Goal: Task Accomplishment & Management: Use online tool/utility

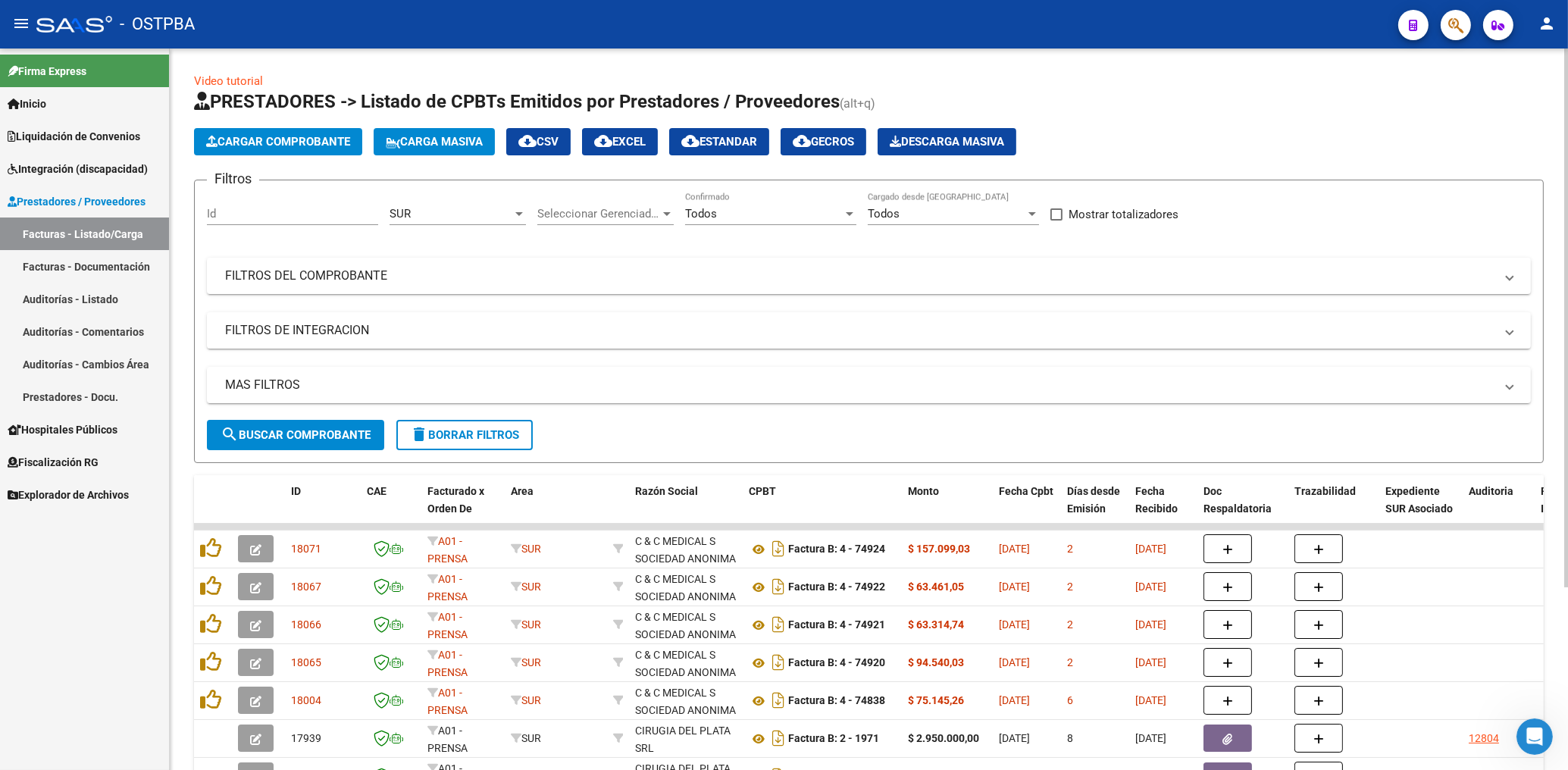
click at [477, 434] on span "delete Borrar Filtros" at bounding box center [465, 435] width 109 height 14
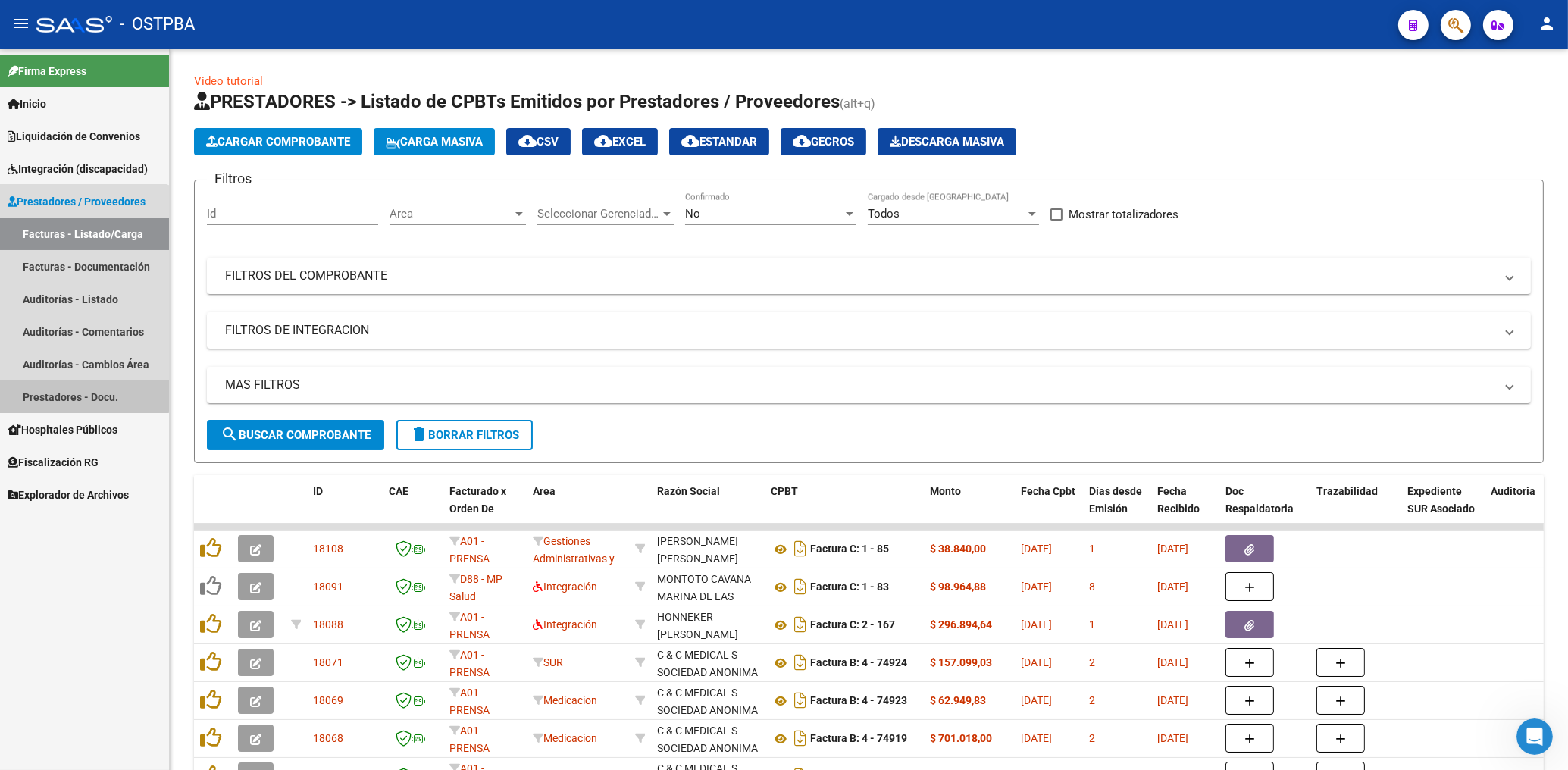
click at [77, 394] on link "Prestadores - Docu." at bounding box center [84, 396] width 168 height 33
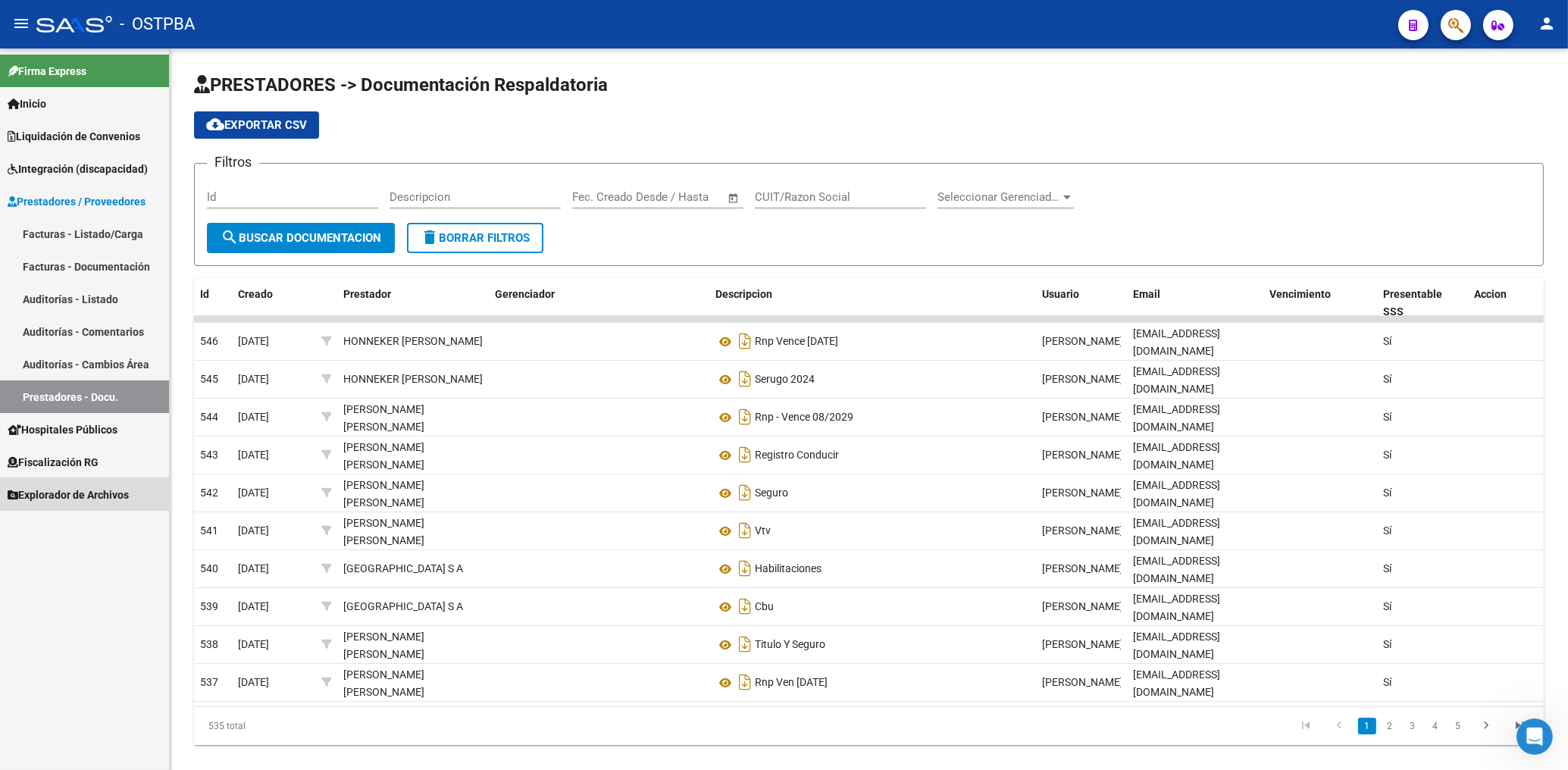
click at [89, 489] on span "Explorador de Archivos" at bounding box center [68, 495] width 121 height 17
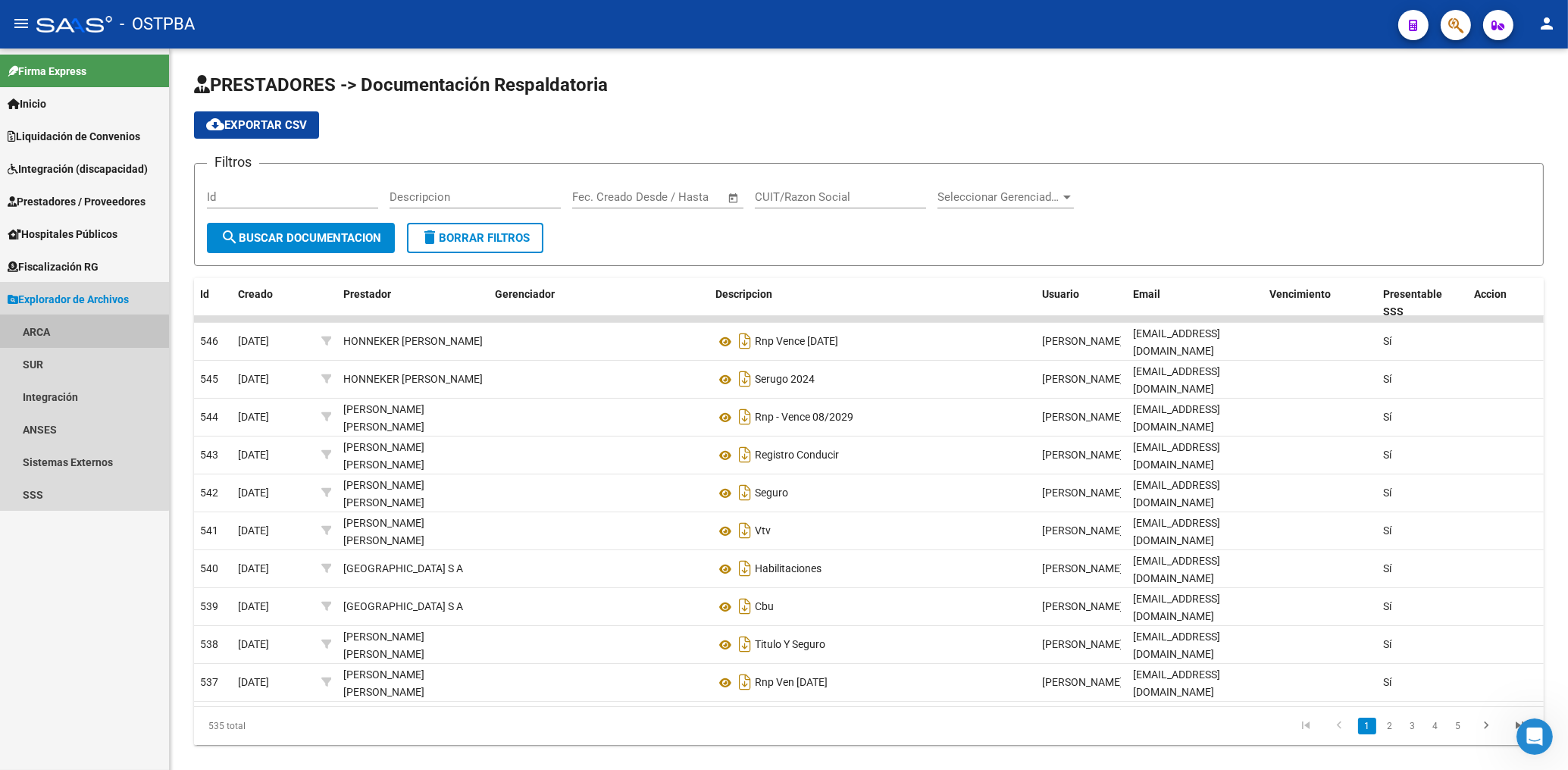
click at [46, 334] on link "ARCA" at bounding box center [84, 331] width 168 height 33
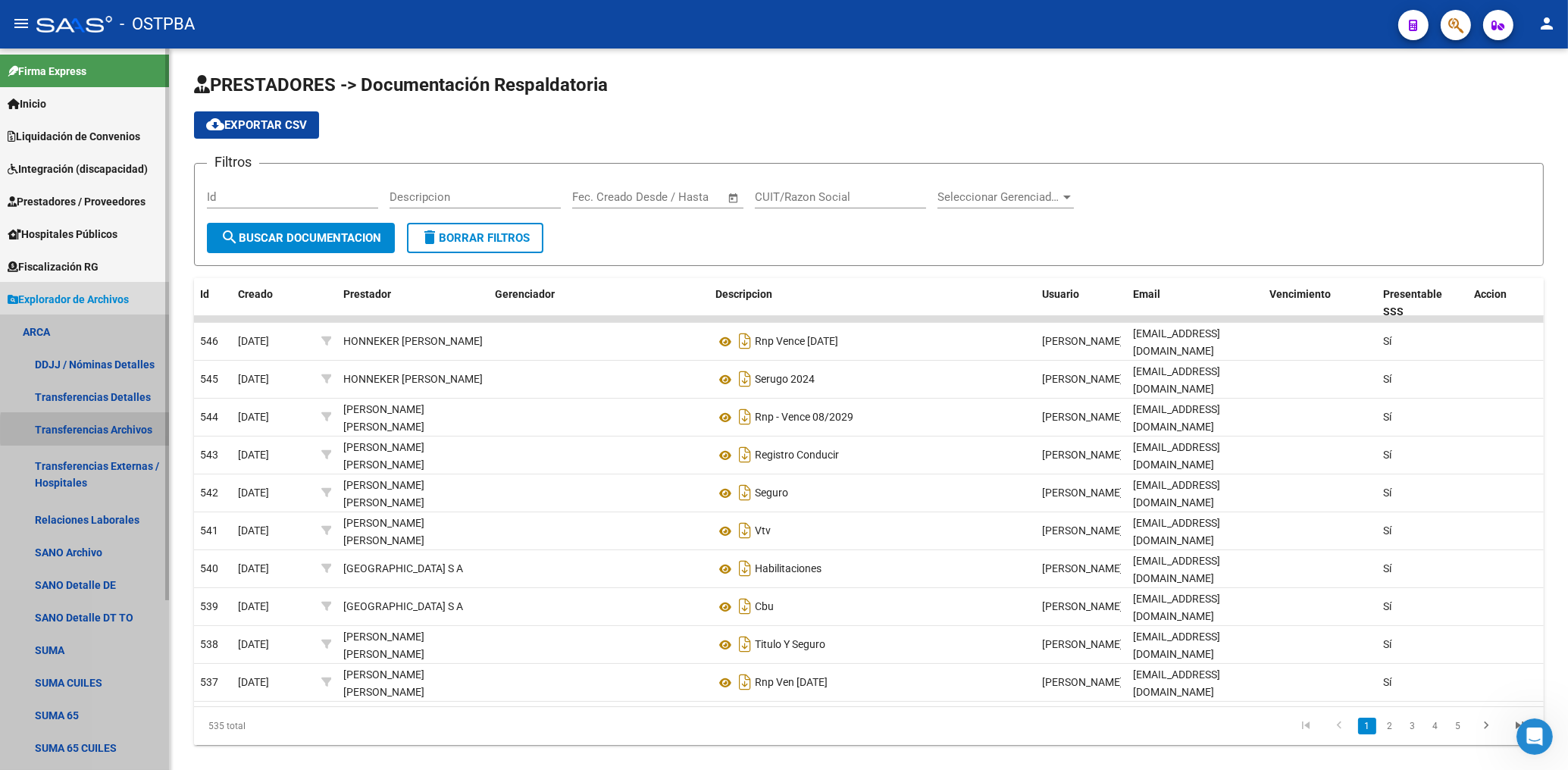
click at [124, 429] on link "Transferencias Archivos" at bounding box center [84, 429] width 168 height 33
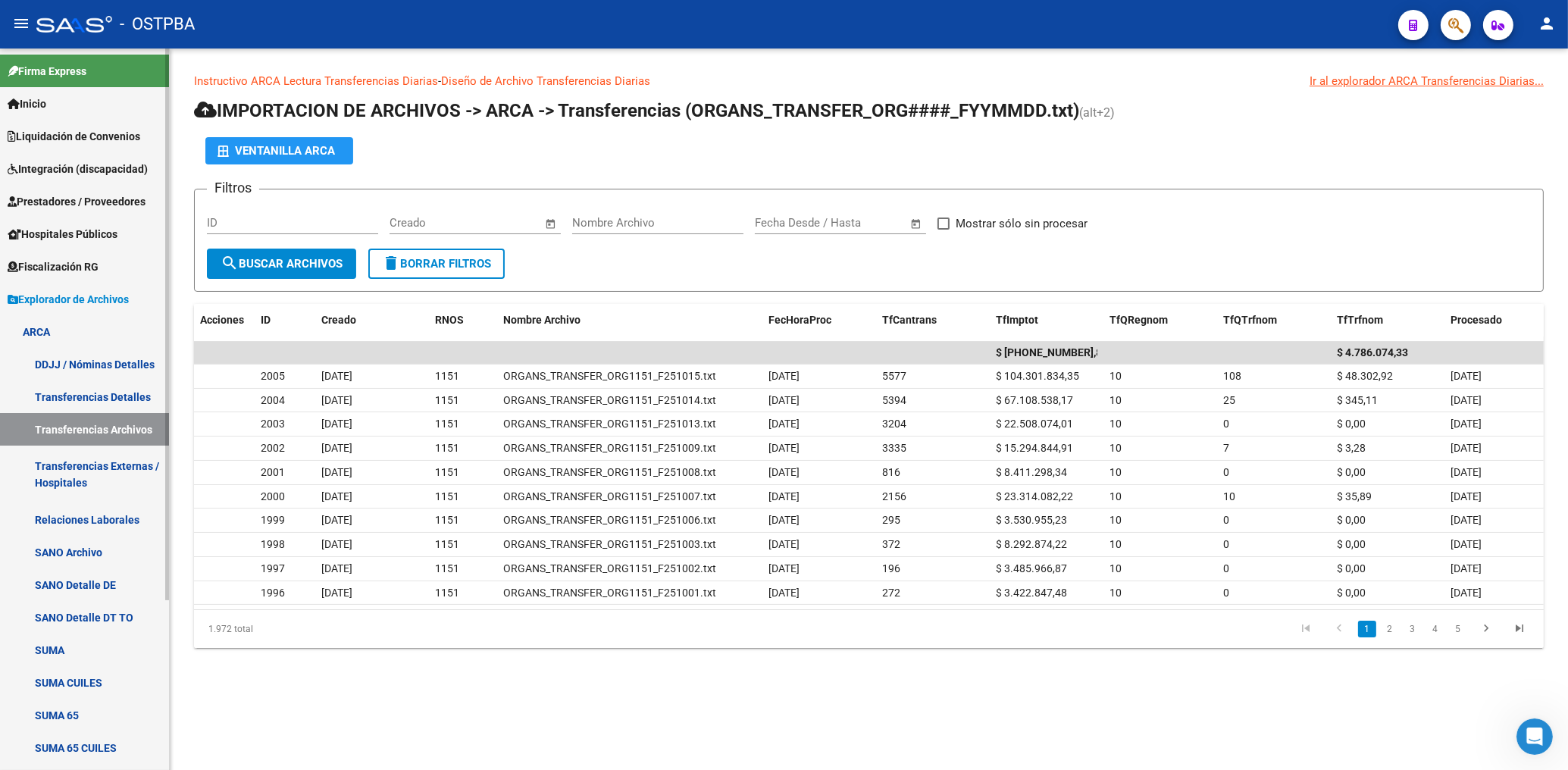
click at [111, 204] on span "Prestadores / Proveedores" at bounding box center [76, 201] width 138 height 17
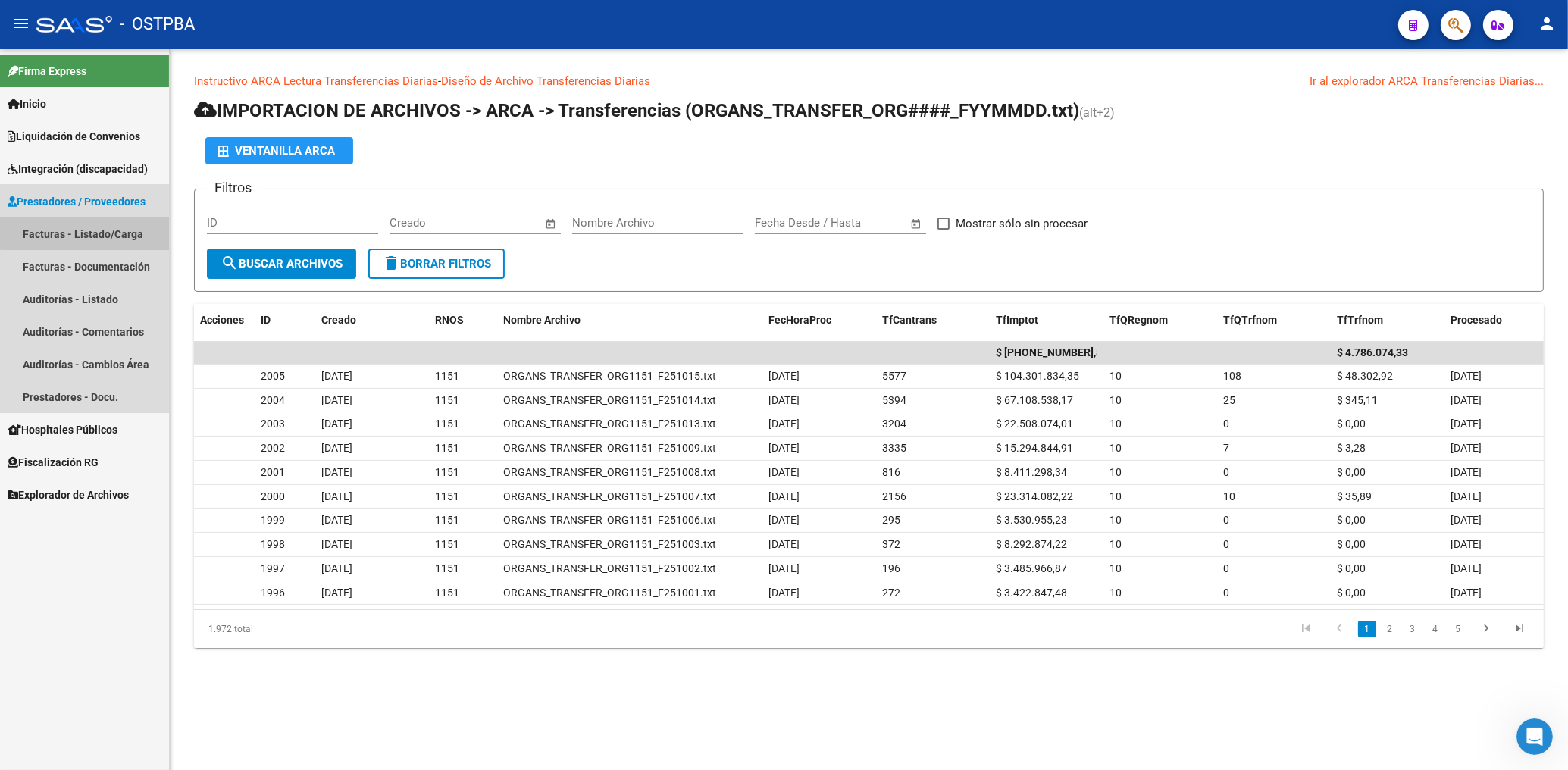
click at [110, 227] on link "Facturas - Listado/Carga" at bounding box center [84, 233] width 168 height 33
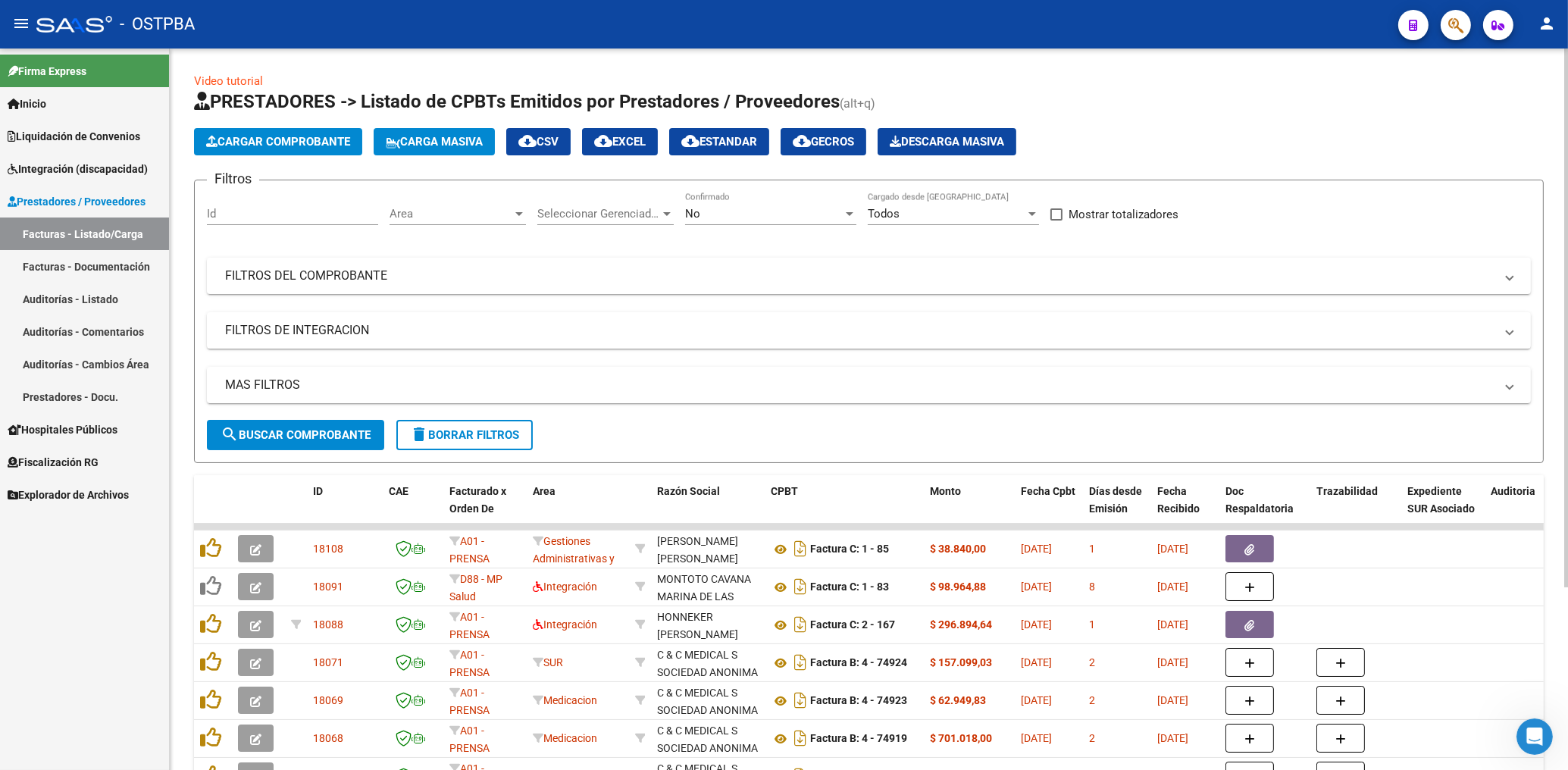
click at [488, 211] on span "Area" at bounding box center [451, 214] width 123 height 14
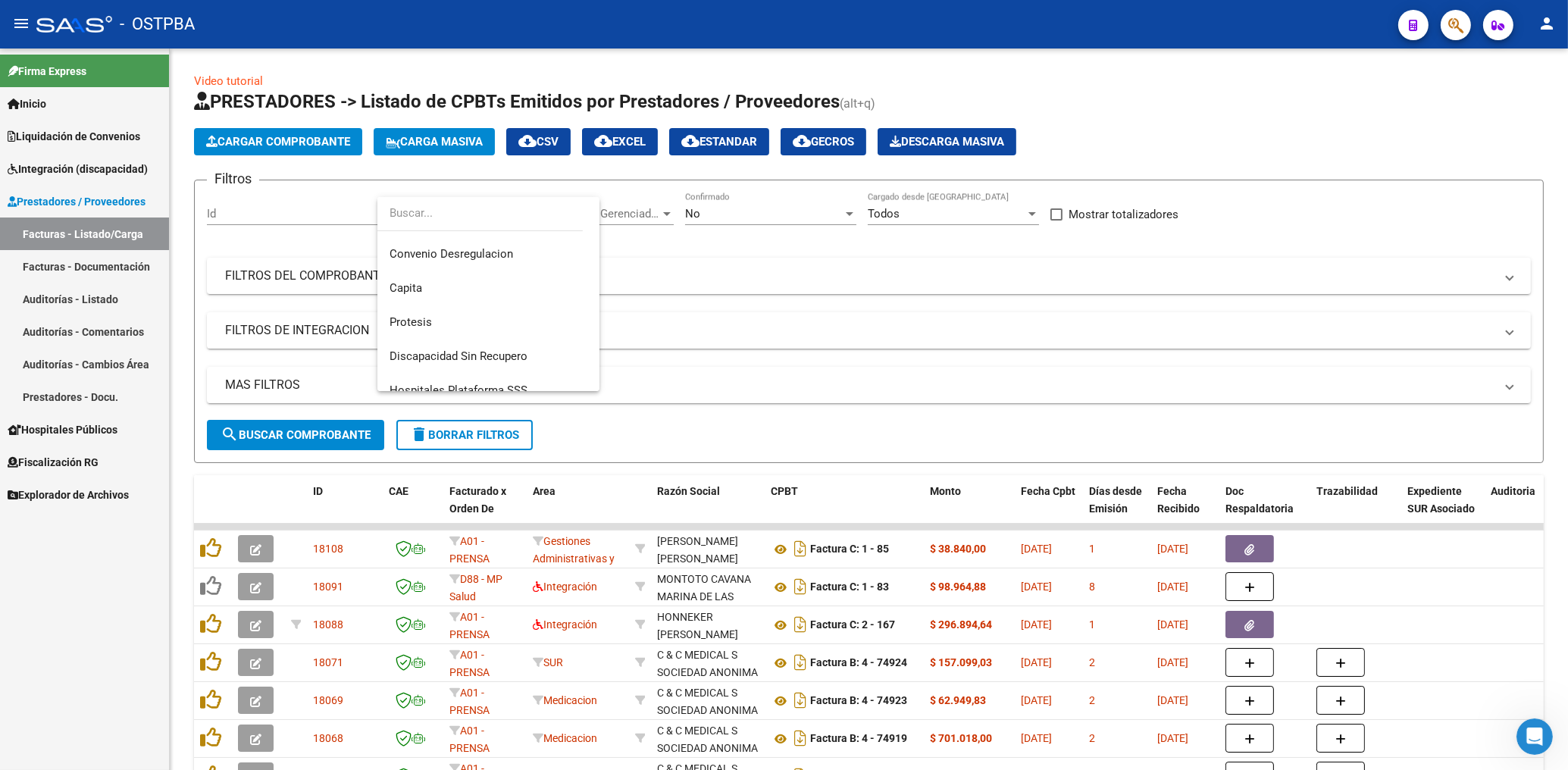
scroll to position [237, 0]
click at [407, 280] on span "Protesis" at bounding box center [410, 283] width 43 height 14
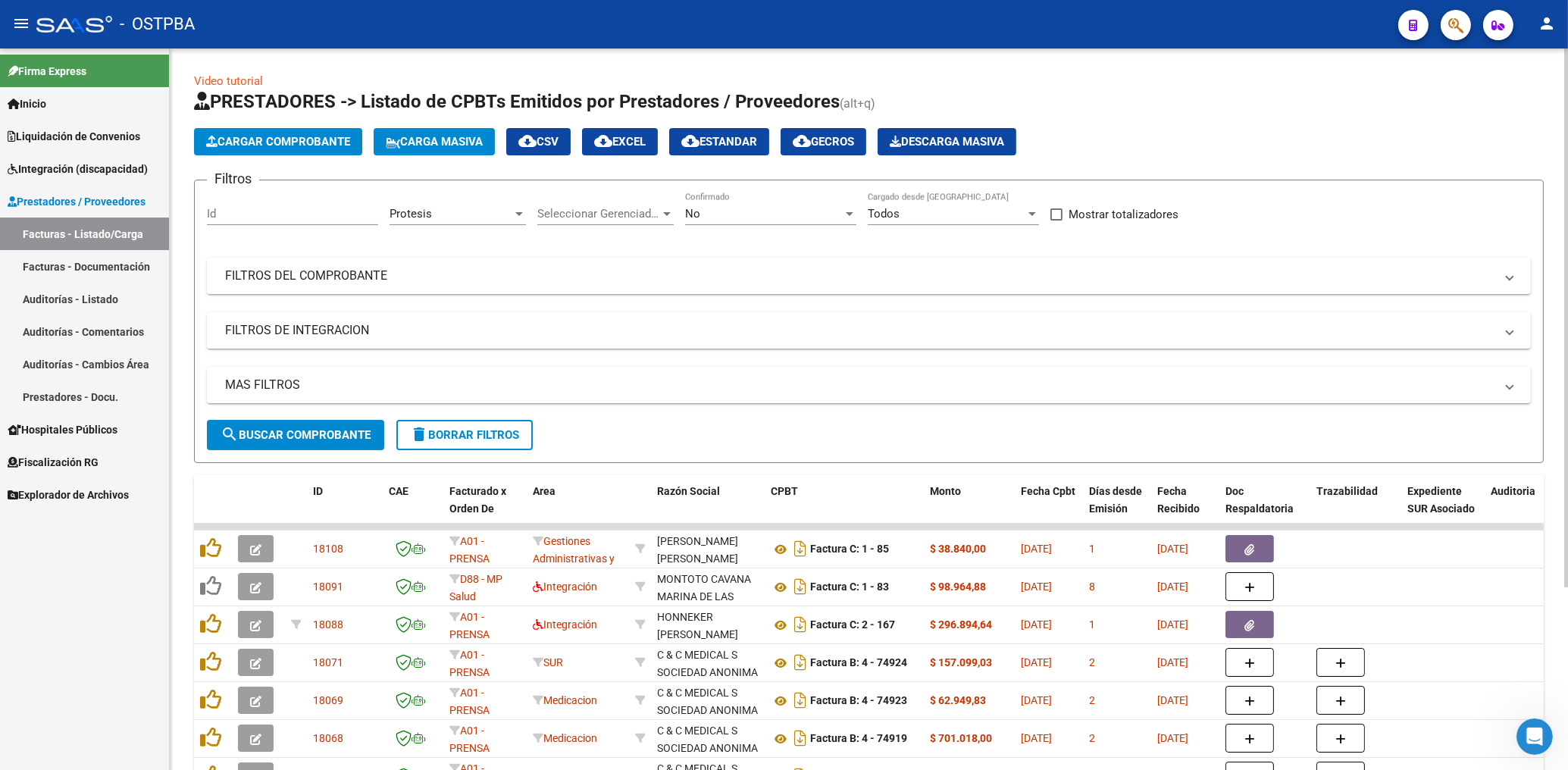
click at [706, 220] on div "No Confirmado" at bounding box center [770, 208] width 171 height 33
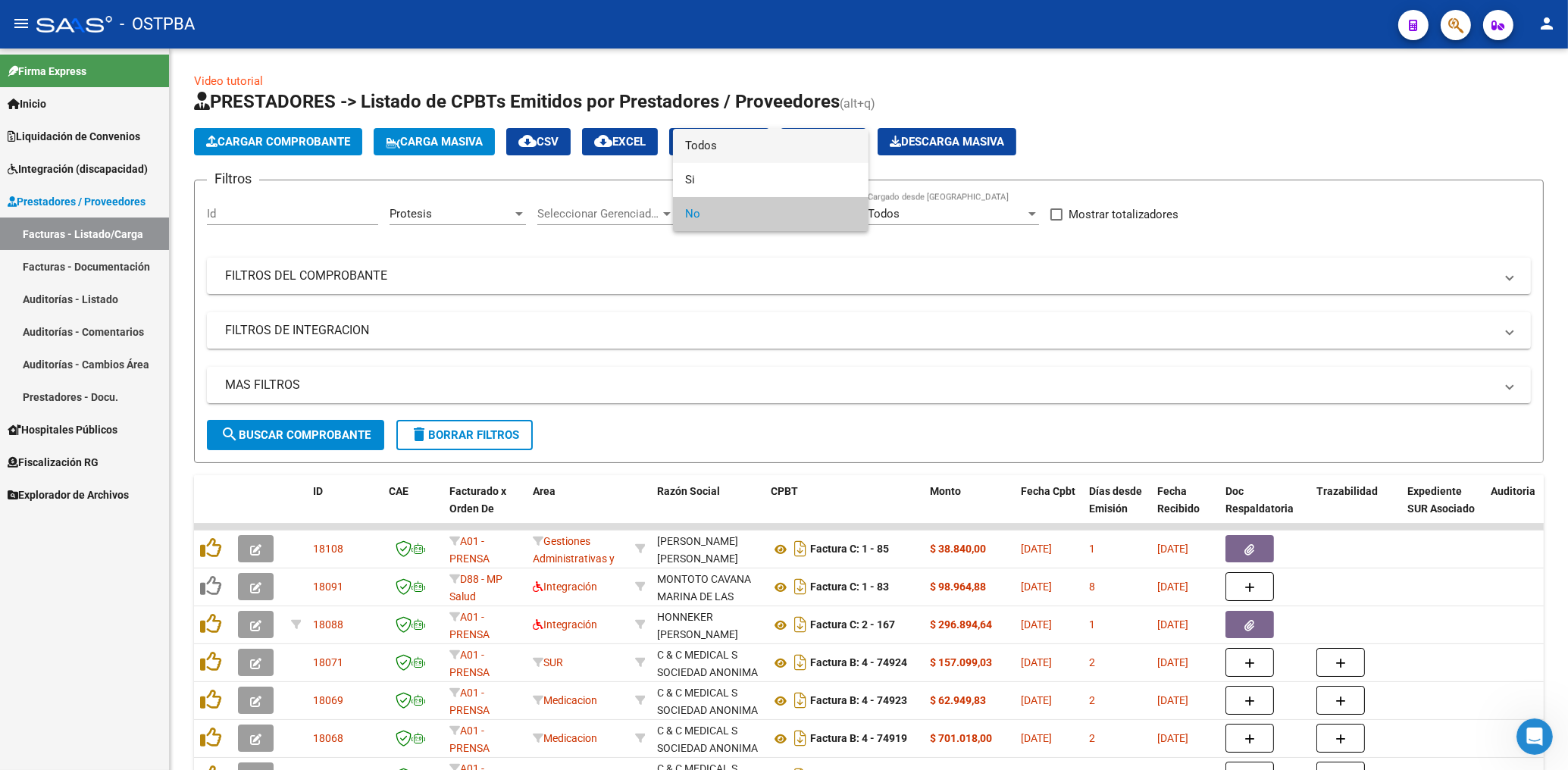
click at [706, 140] on span "Todos" at bounding box center [770, 146] width 171 height 34
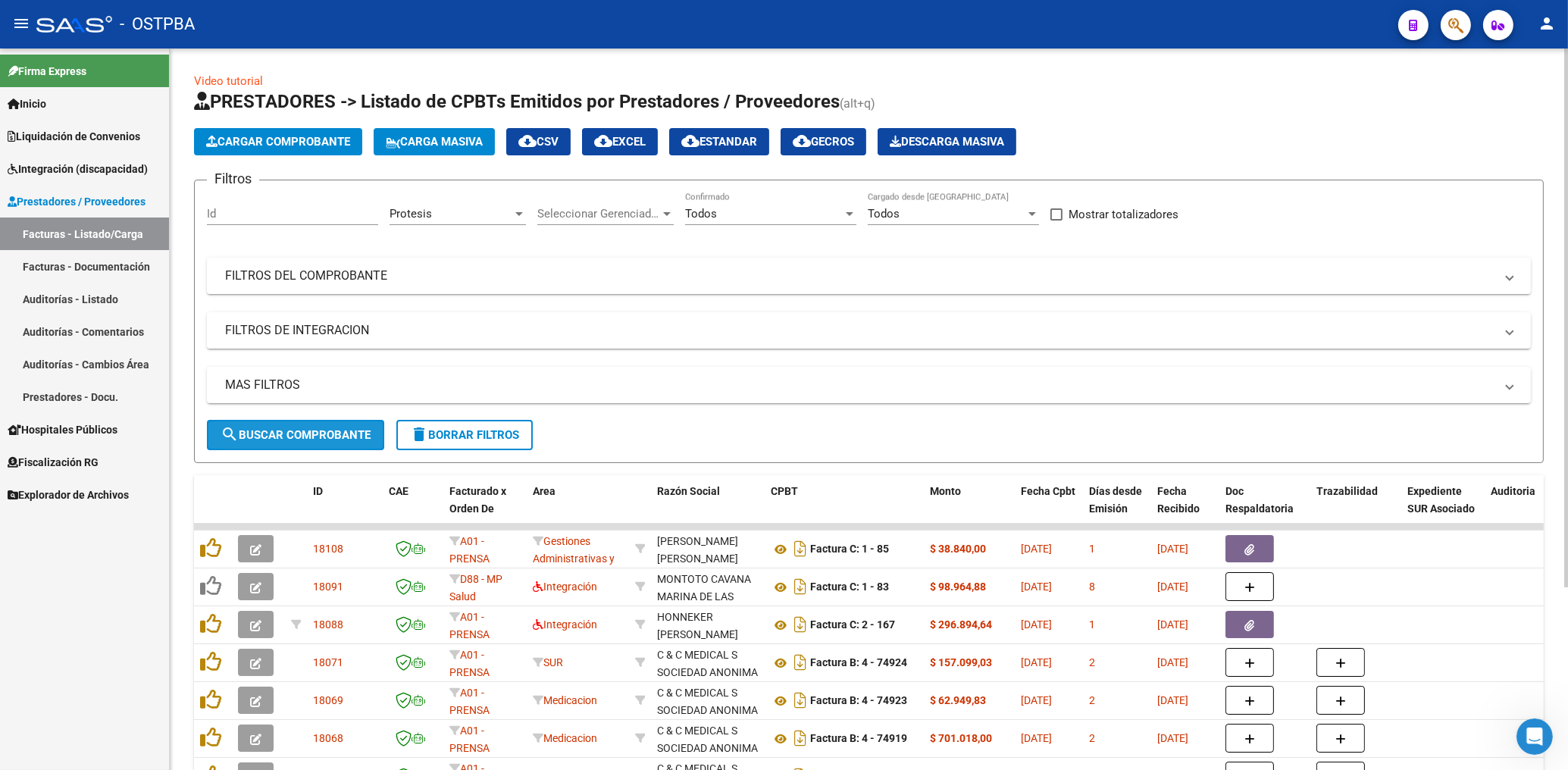
click at [329, 428] on span "search Buscar Comprobante" at bounding box center [294, 435] width 150 height 14
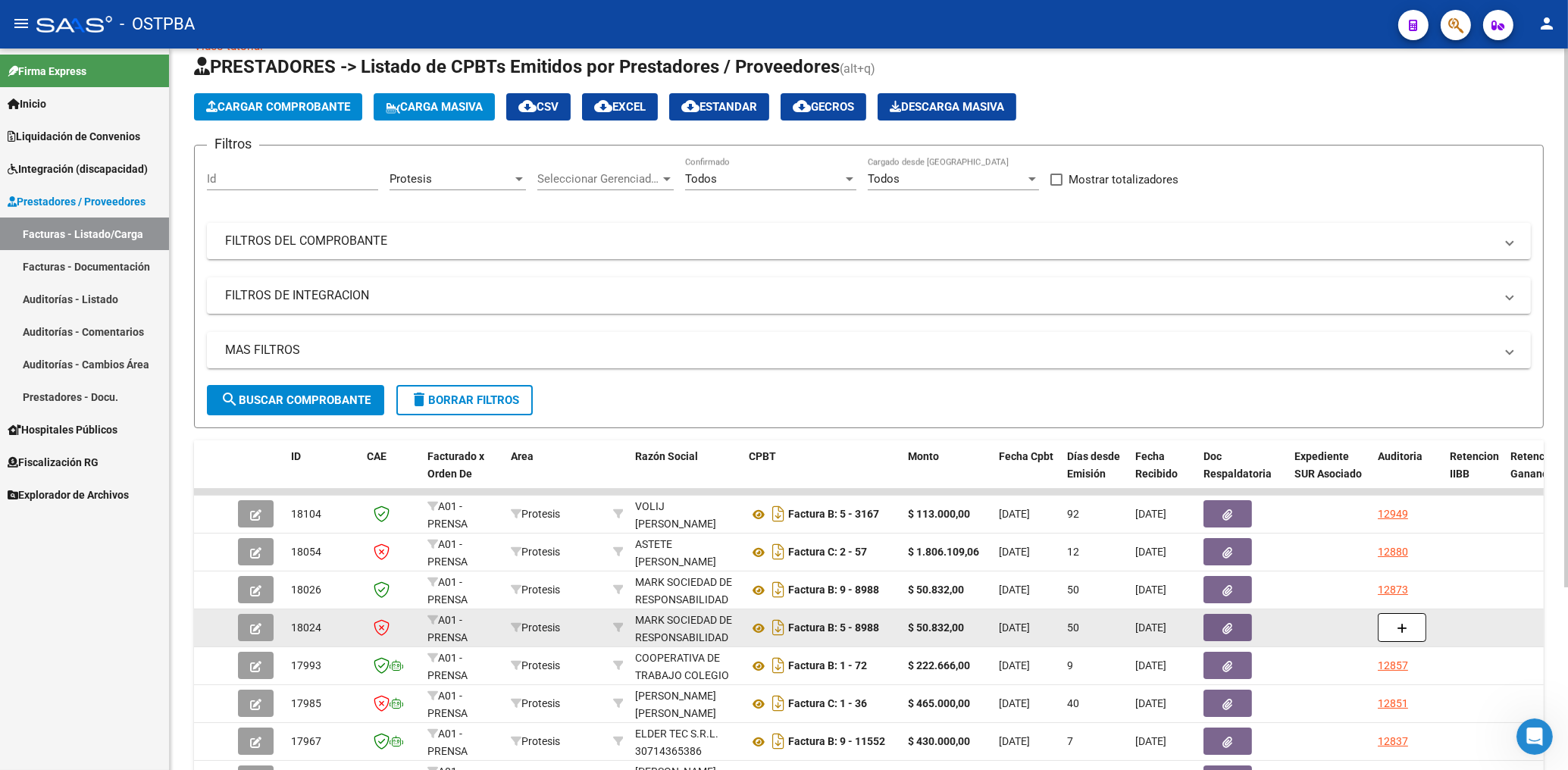
scroll to position [0, 0]
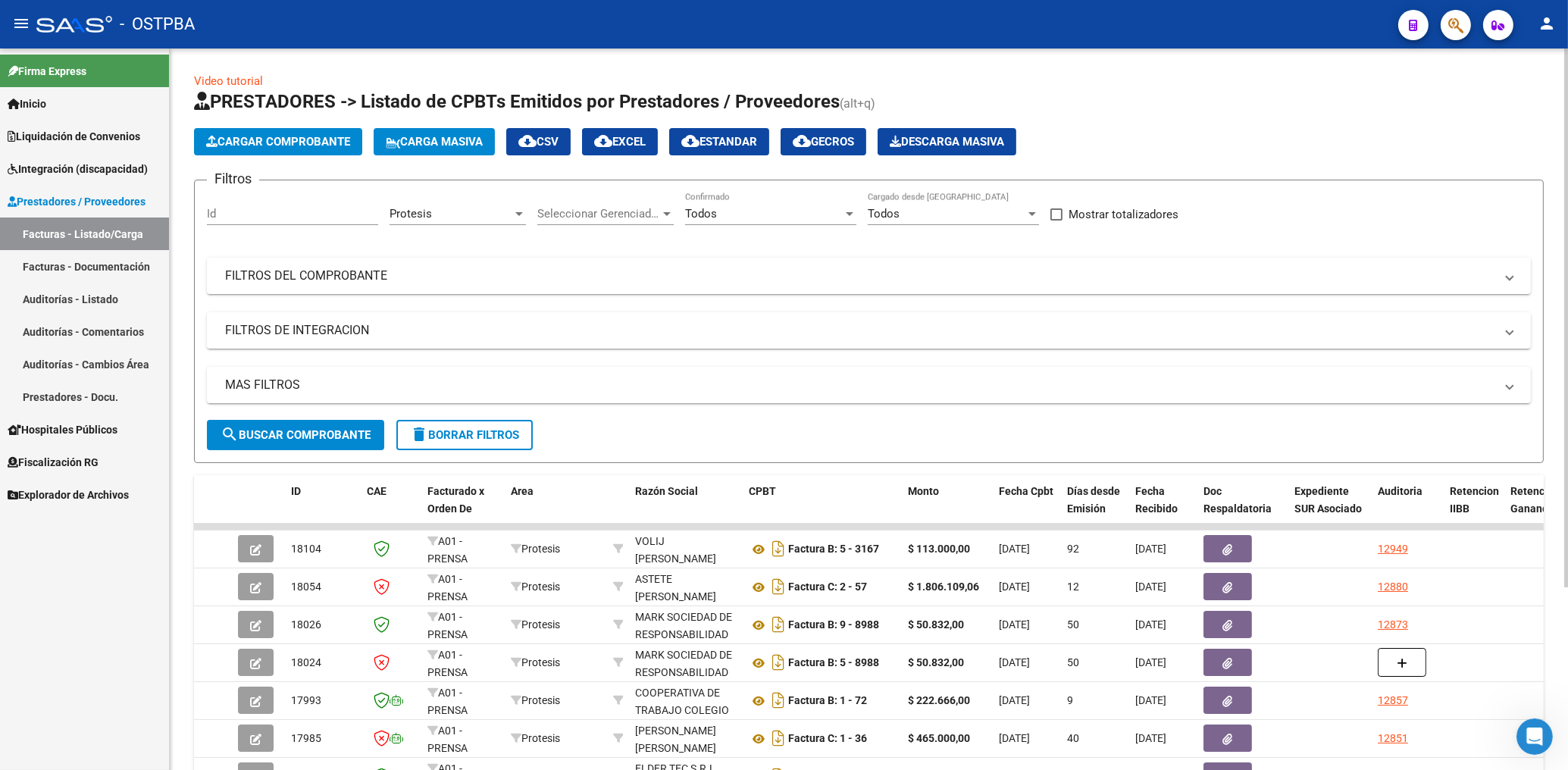
drag, startPoint x: 505, startPoint y: 436, endPoint x: 497, endPoint y: 421, distance: 17.0
click at [504, 436] on span "delete Borrar Filtros" at bounding box center [465, 435] width 109 height 14
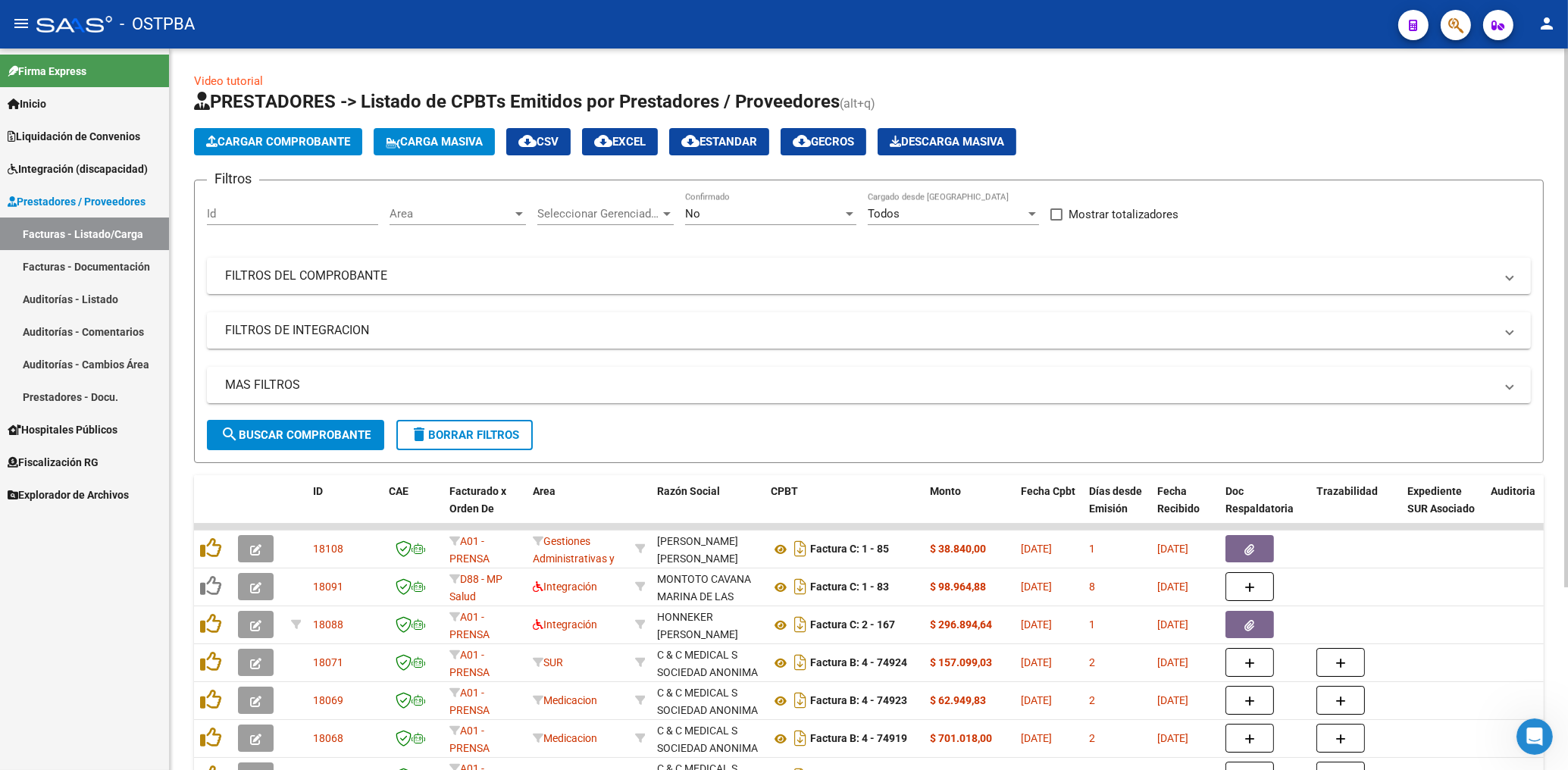
click at [485, 205] on div "Area Area" at bounding box center [458, 208] width 137 height 33
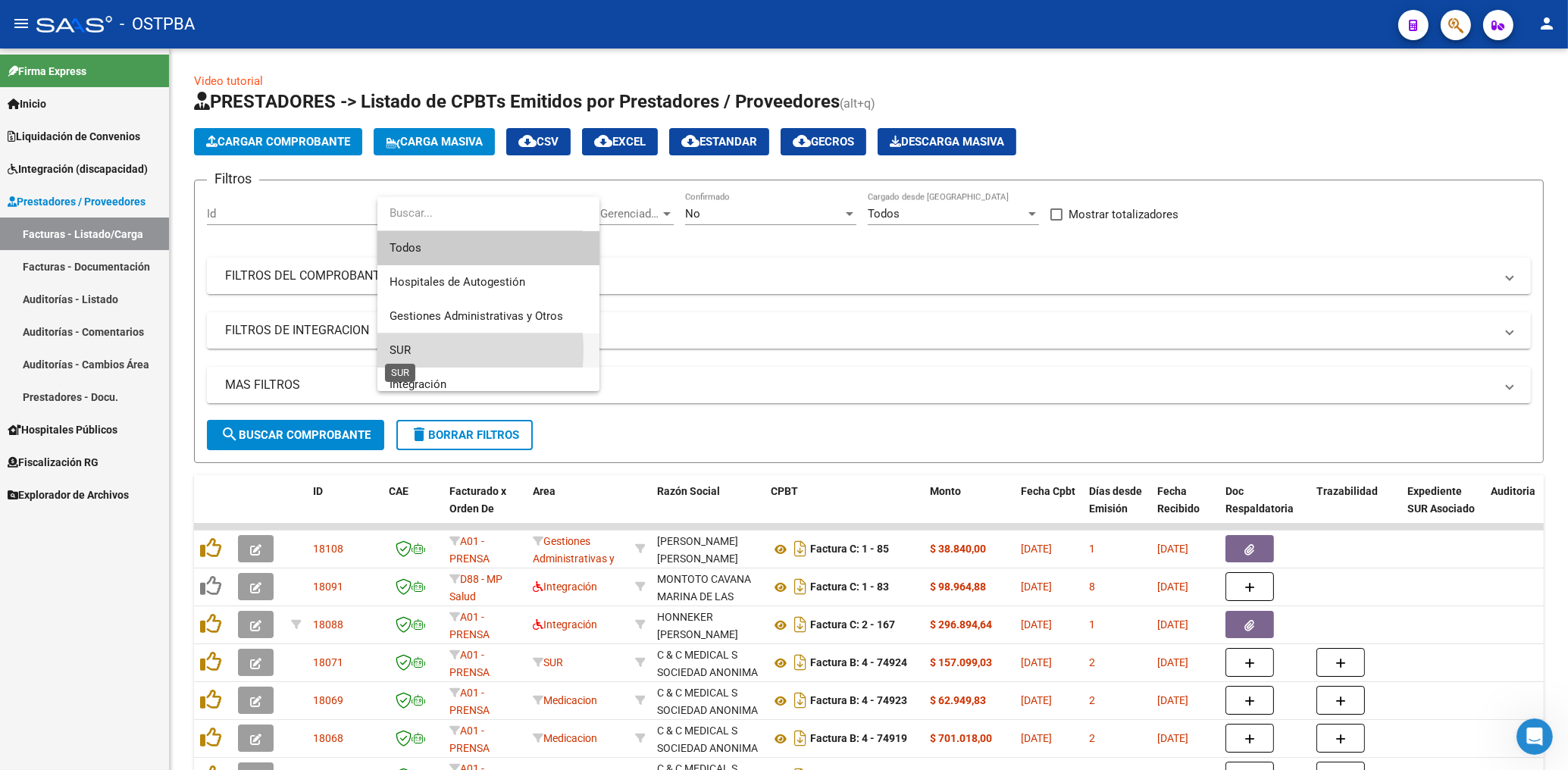
click at [403, 350] on span "SUR" at bounding box center [399, 350] width 21 height 14
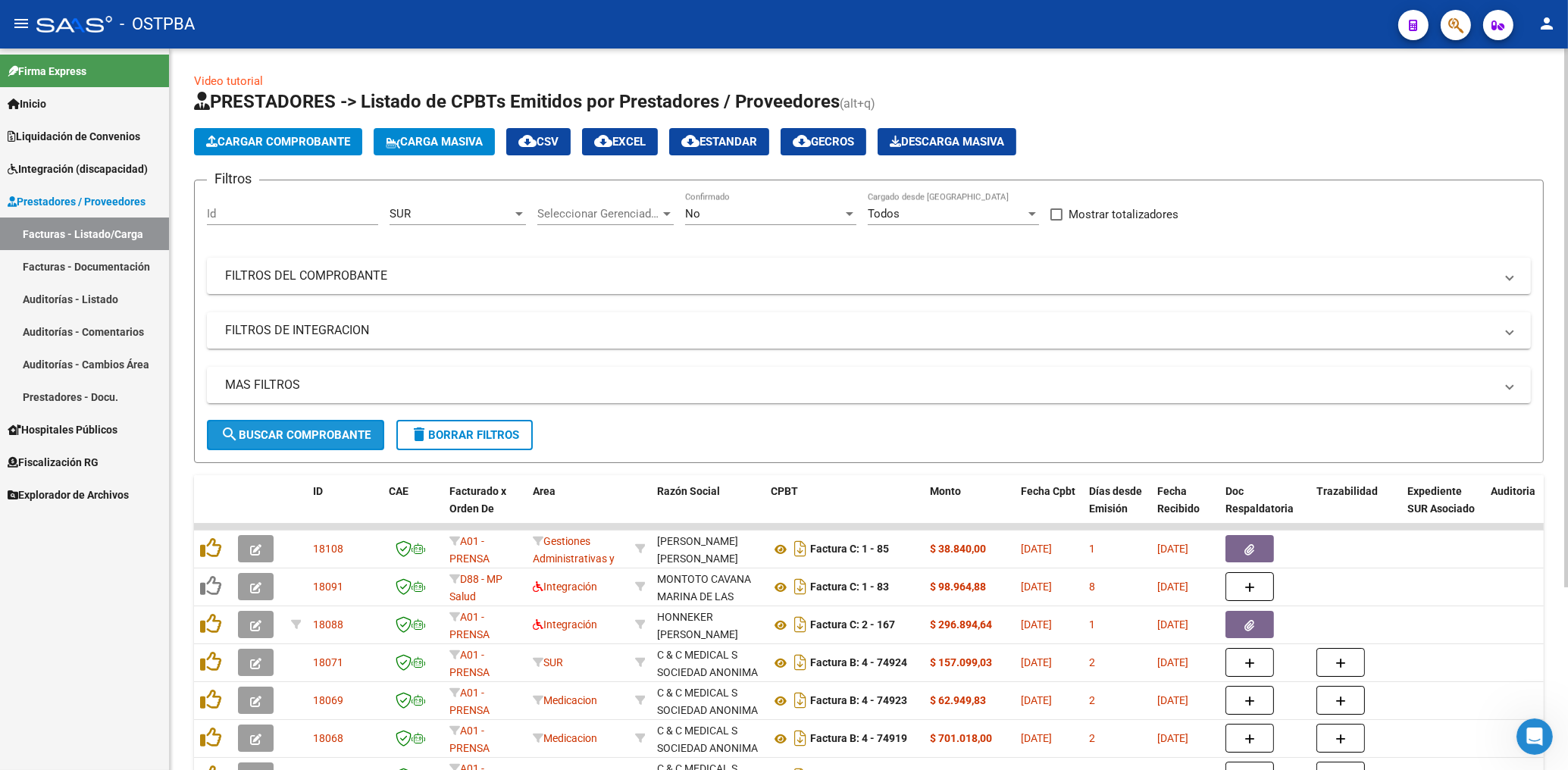
drag, startPoint x: 340, startPoint y: 435, endPoint x: 525, endPoint y: 476, distance: 189.5
click at [341, 435] on span "search Buscar Comprobante" at bounding box center [294, 435] width 150 height 14
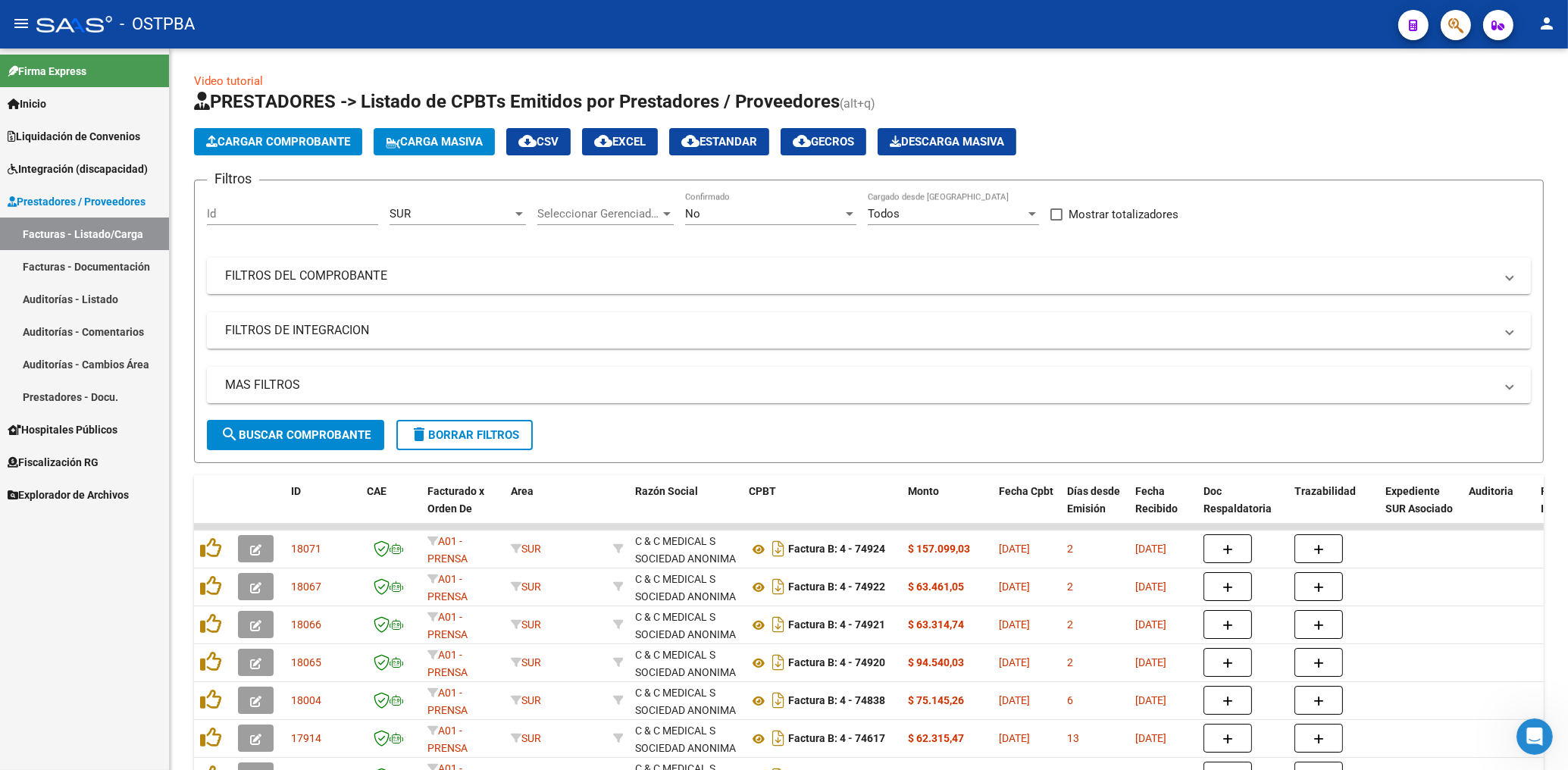
click at [1543, 31] on mat-icon "person" at bounding box center [1546, 24] width 18 height 18
click at [1523, 95] on button "exit_to_app Salir" at bounding box center [1514, 100] width 92 height 37
